Goal: Information Seeking & Learning: Learn about a topic

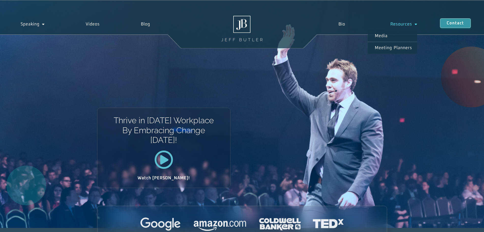
click at [413, 23] on span "Menu" at bounding box center [414, 24] width 5 height 9
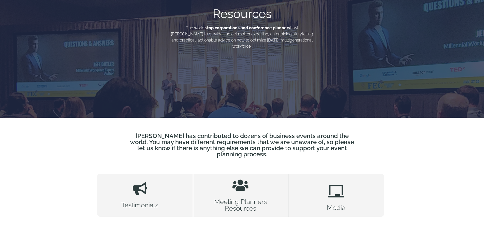
scroll to position [76, 0]
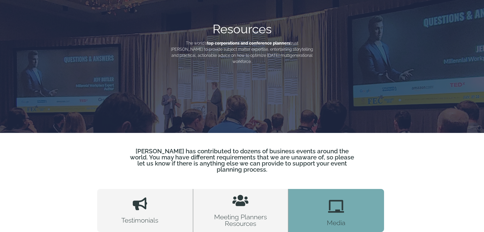
click at [327, 205] on link "Media" at bounding box center [337, 210] width 96 height 43
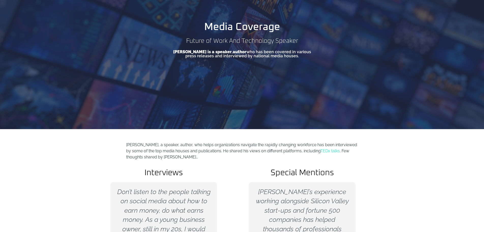
scroll to position [25, 0]
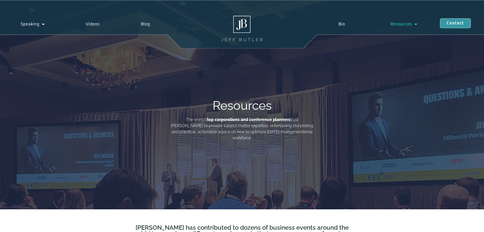
scroll to position [76, 0]
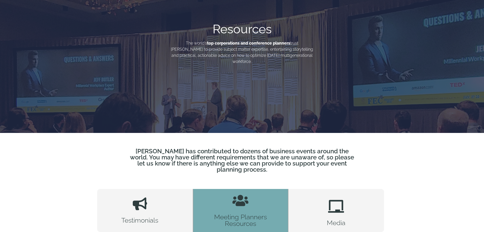
click at [247, 201] on div at bounding box center [240, 201] width 13 height 15
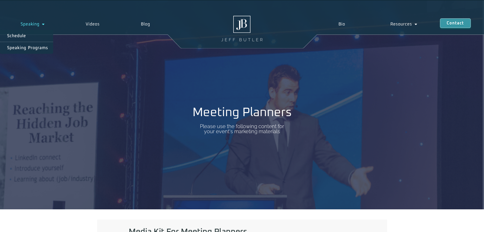
click at [37, 24] on link "Speaking" at bounding box center [32, 24] width 65 height 12
click at [24, 45] on link "Speaking Programs" at bounding box center [26, 48] width 53 height 12
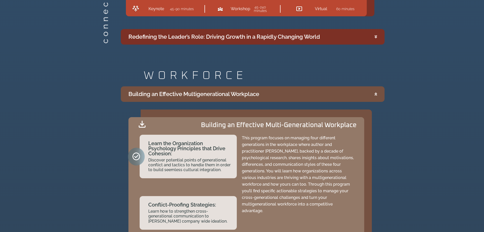
scroll to position [1069, 0]
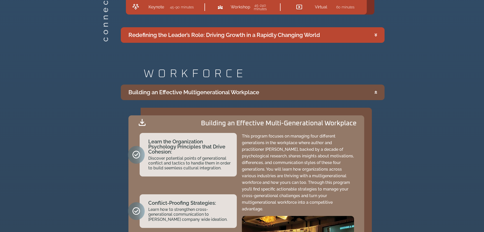
click at [259, 136] on p "This program focuses on managing four different generations in the workplace wh…" at bounding box center [298, 172] width 112 height 79
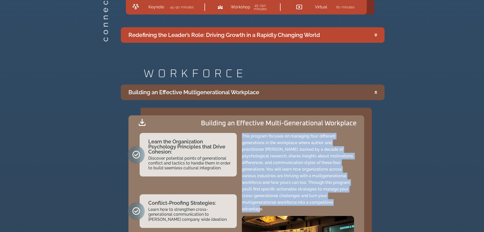
drag, startPoint x: 243, startPoint y: 133, endPoint x: 357, endPoint y: 205, distance: 134.8
click at [357, 205] on div "Building an Effective Multi-Generational Workplace Learn the Organization Psych…" at bounding box center [247, 210] width 236 height 190
copy p "This program focuses on managing four different generations in the workplace wh…"
